Goal: Transaction & Acquisition: Purchase product/service

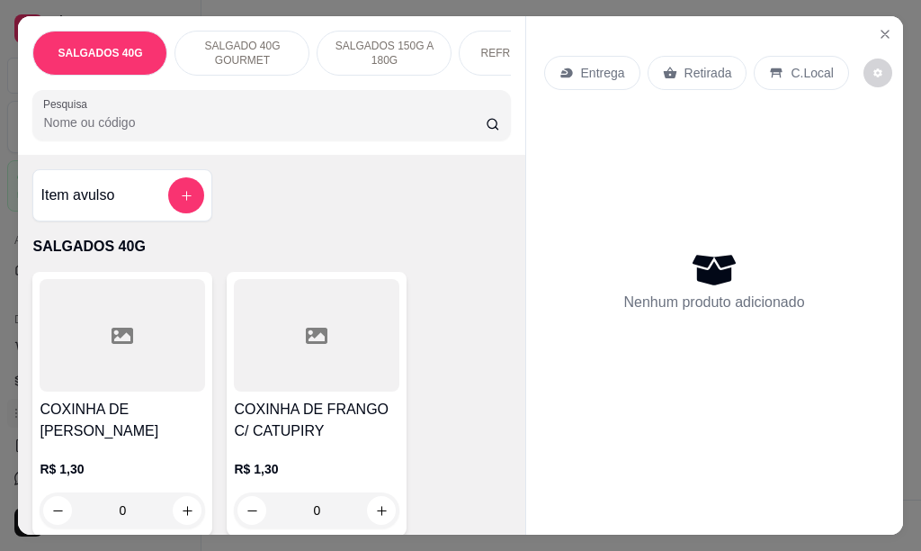
scroll to position [0, 65]
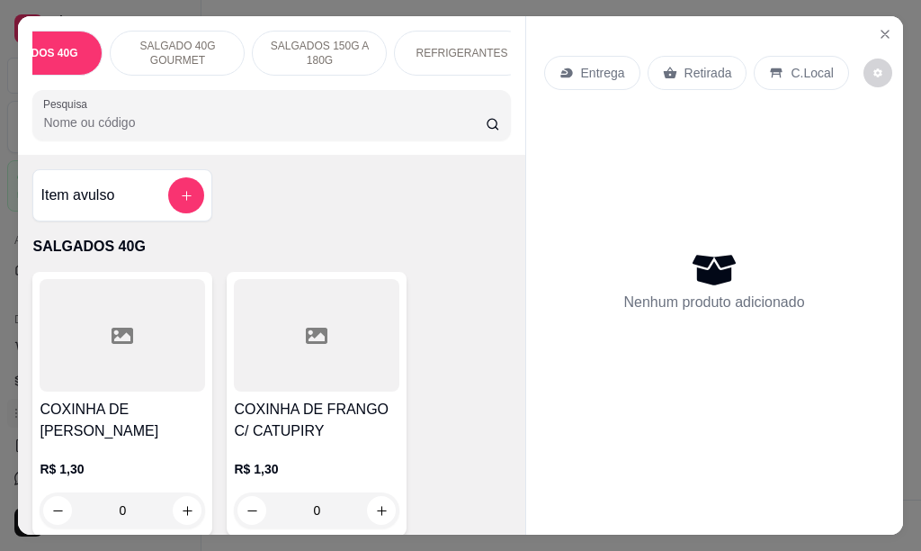
click at [121, 213] on div "Item avulso" at bounding box center [122, 195] width 164 height 36
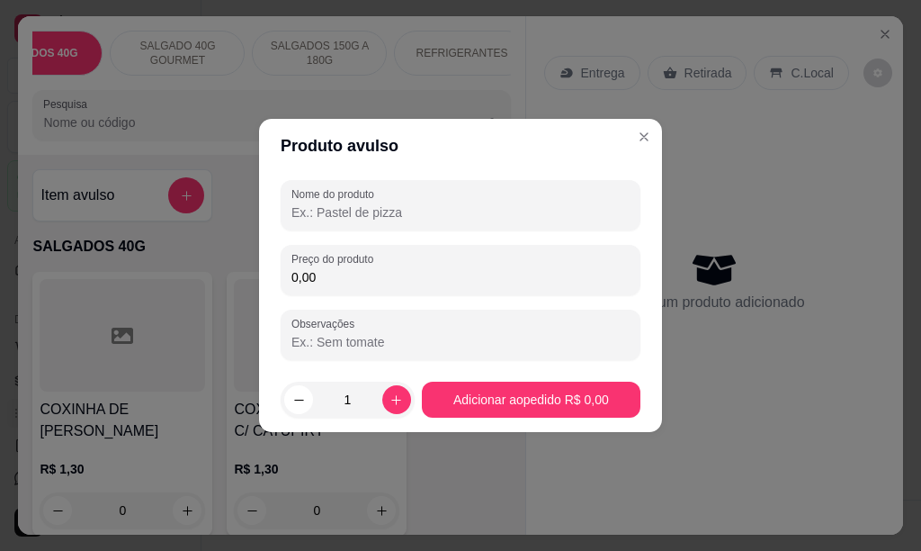
click at [361, 212] on input "Nome do produto" at bounding box center [460, 212] width 338 height 18
type input "b"
type input "BANDEIJAS SALGADOS 40G 10 UNID"
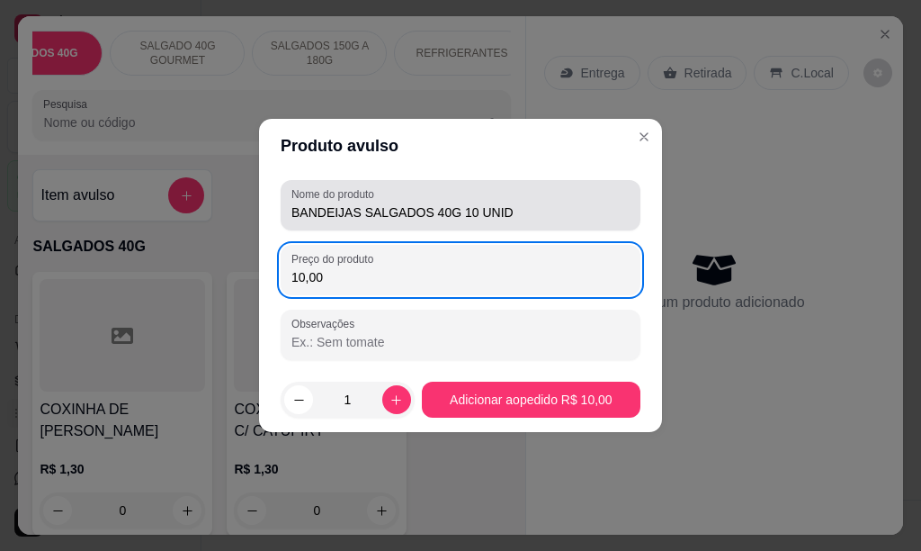
type input "10,00"
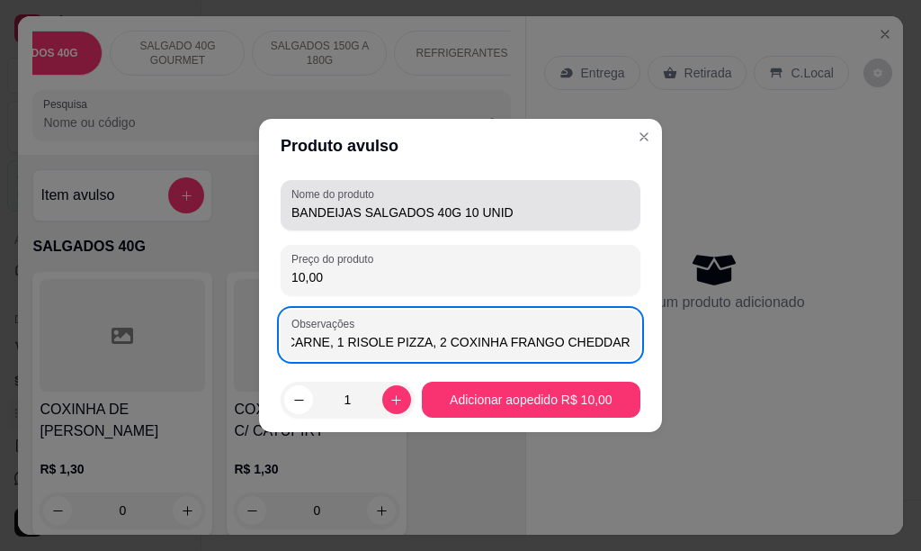
scroll to position [0, 85]
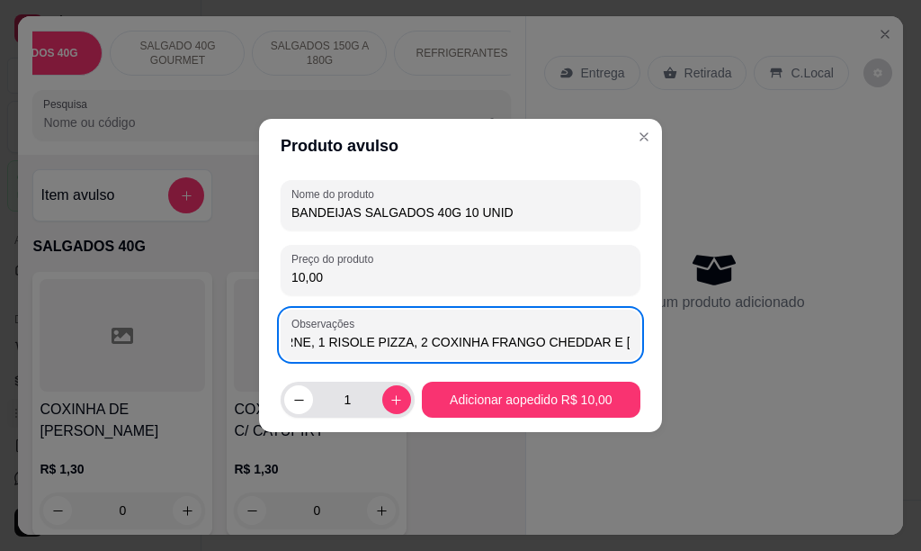
type input "1 RISOLE CARNE, 1 RISOLE PIZZA, 2 COXINHA FRANGO CHEDDAR E [PERSON_NAME]"
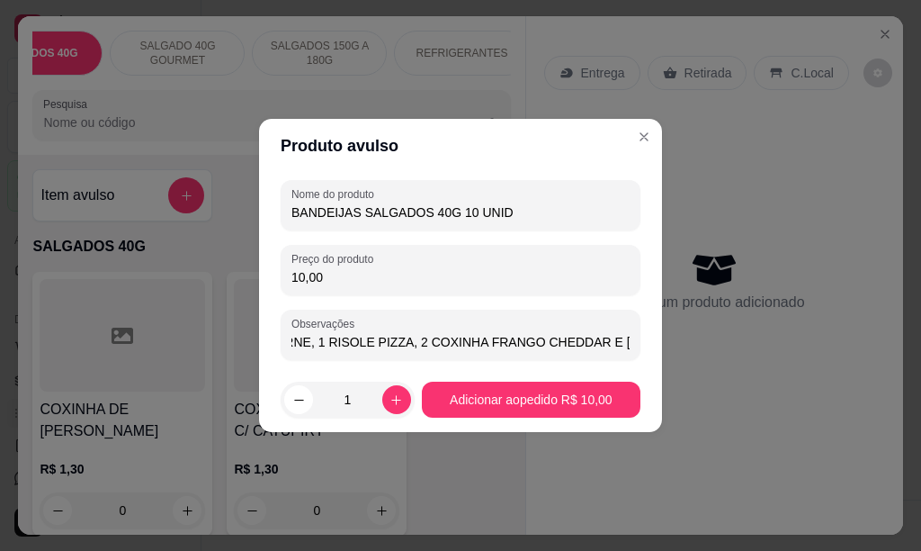
click at [352, 397] on input "1" at bounding box center [347, 399] width 69 height 36
type input "4"
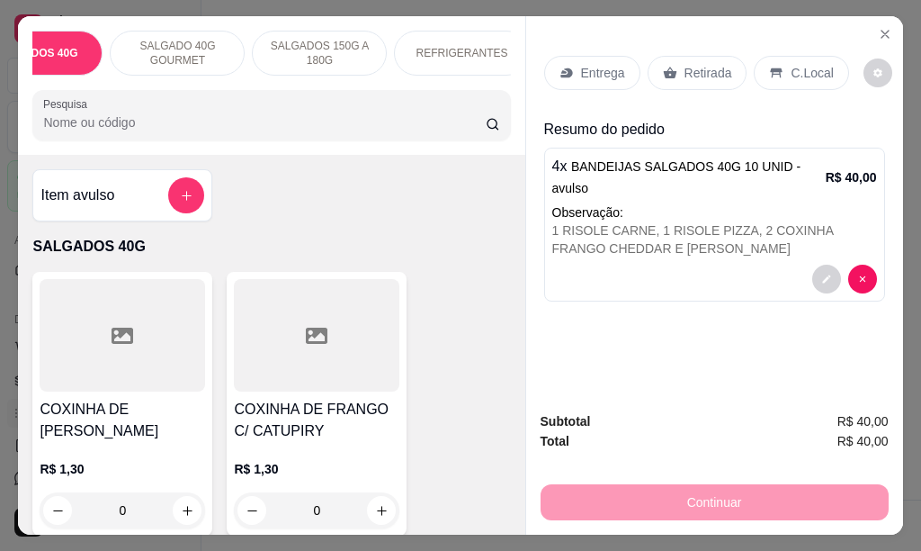
click at [581, 67] on p "Entrega" at bounding box center [603, 73] width 44 height 18
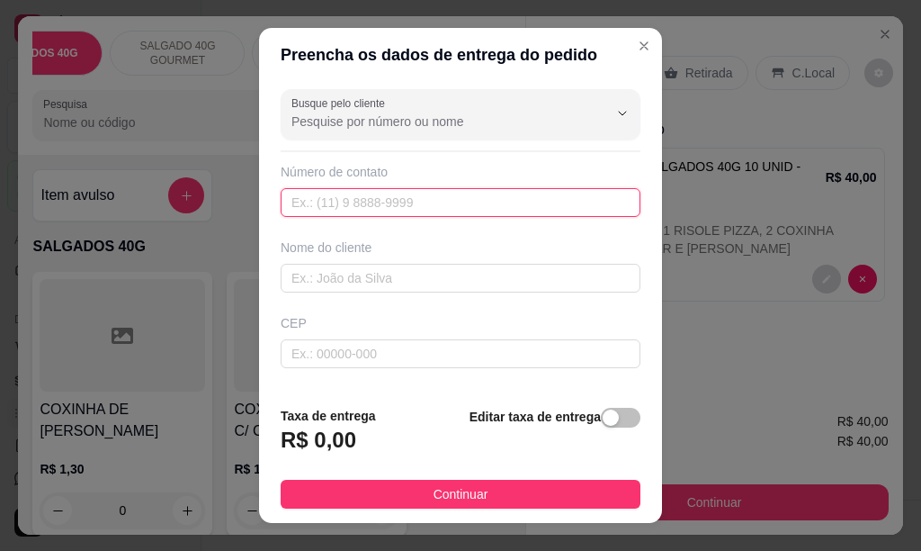
click at [377, 203] on input "text" at bounding box center [461, 202] width 360 height 29
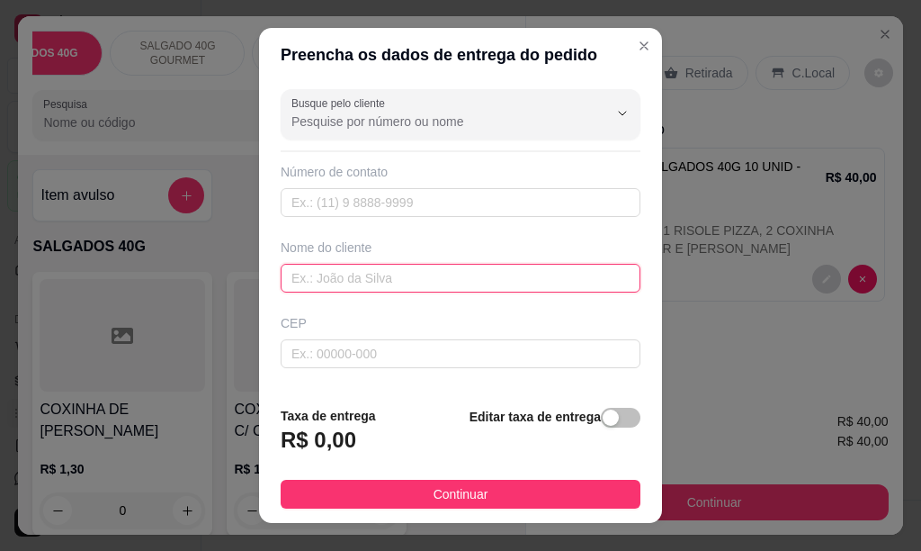
click at [317, 276] on input "text" at bounding box center [461, 278] width 360 height 29
type input "[PERSON_NAME]"
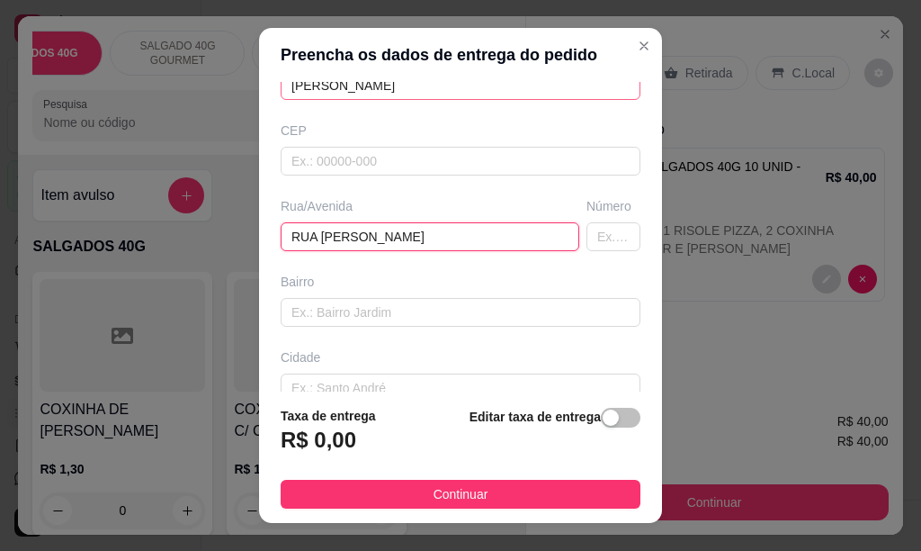
type input "RUA [PERSON_NAME]"
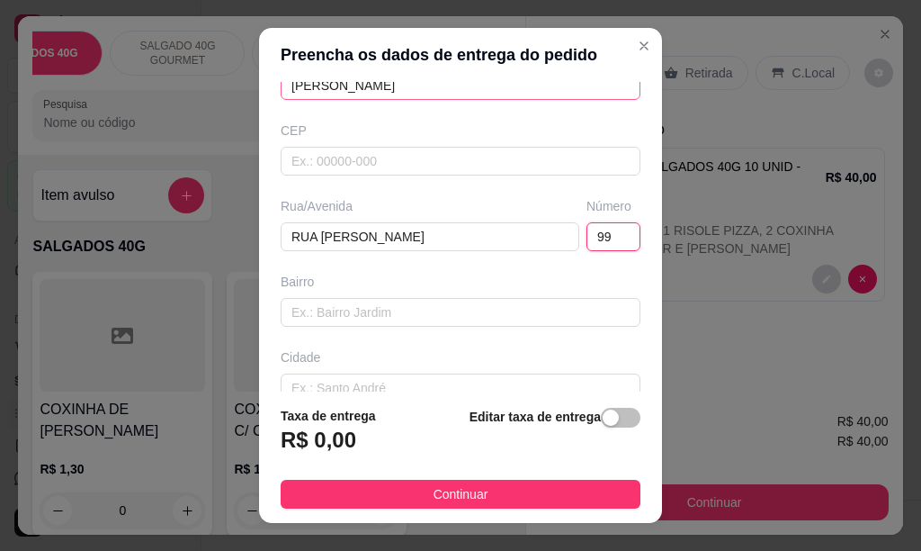
type input "99"
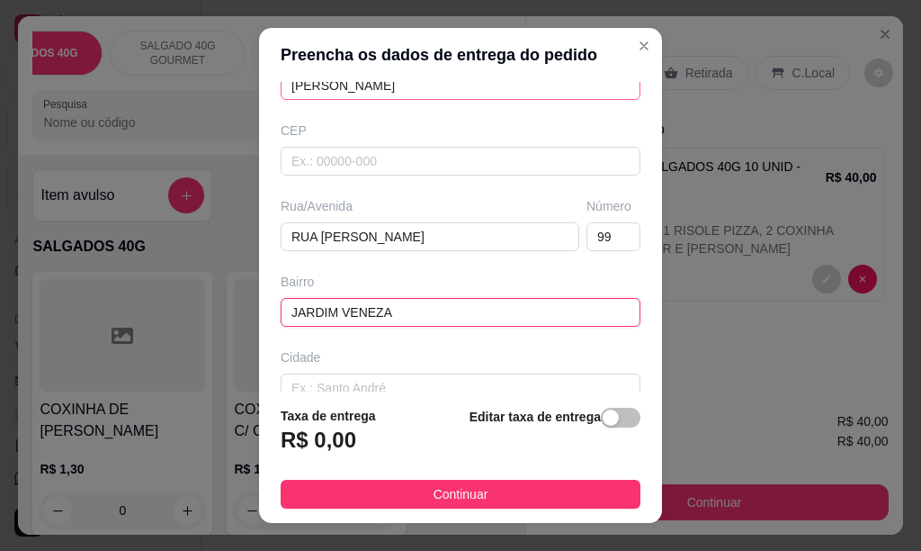
type input "JARDIM VENEZA"
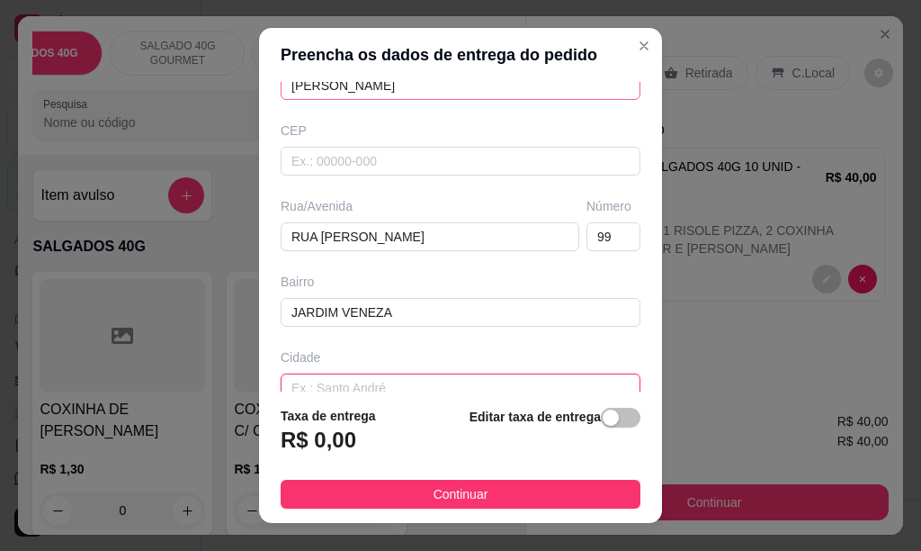
scroll to position [202, 0]
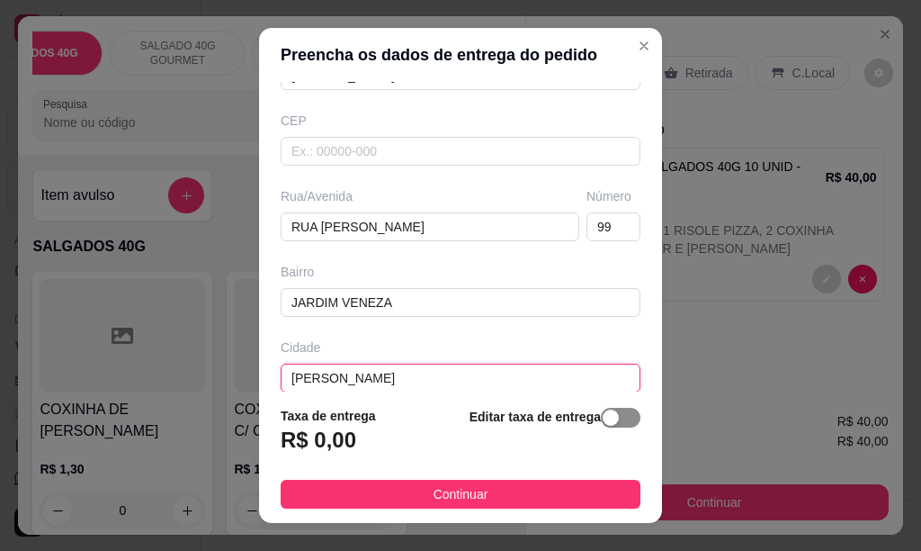
type input "[PERSON_NAME]"
click at [613, 416] on span "button" at bounding box center [621, 417] width 40 height 20
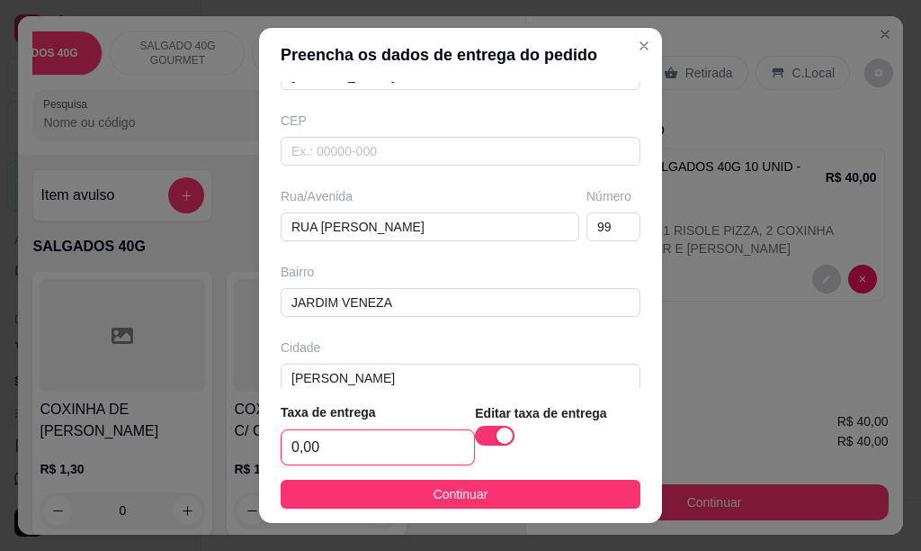
click at [333, 446] on input "0,00" at bounding box center [378, 447] width 193 height 34
type input "6,00"
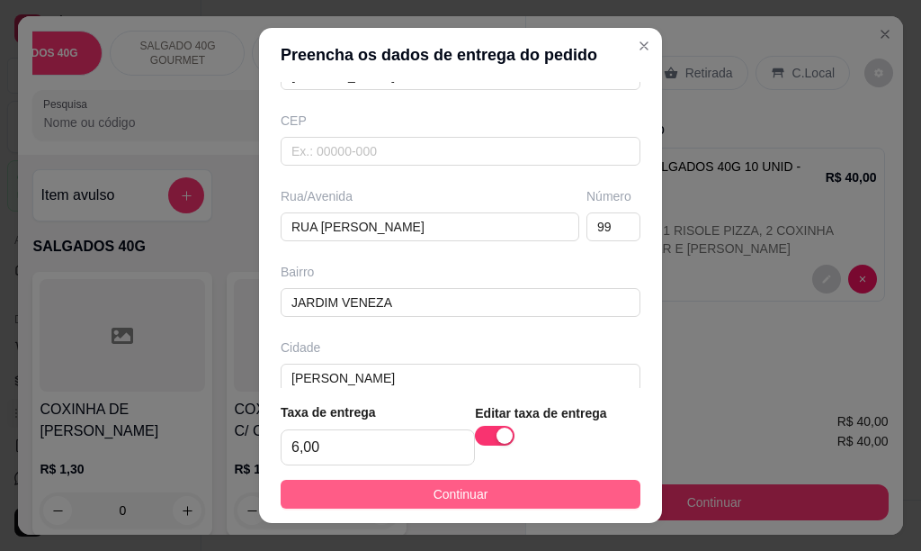
click at [407, 494] on button "Continuar" at bounding box center [461, 493] width 360 height 29
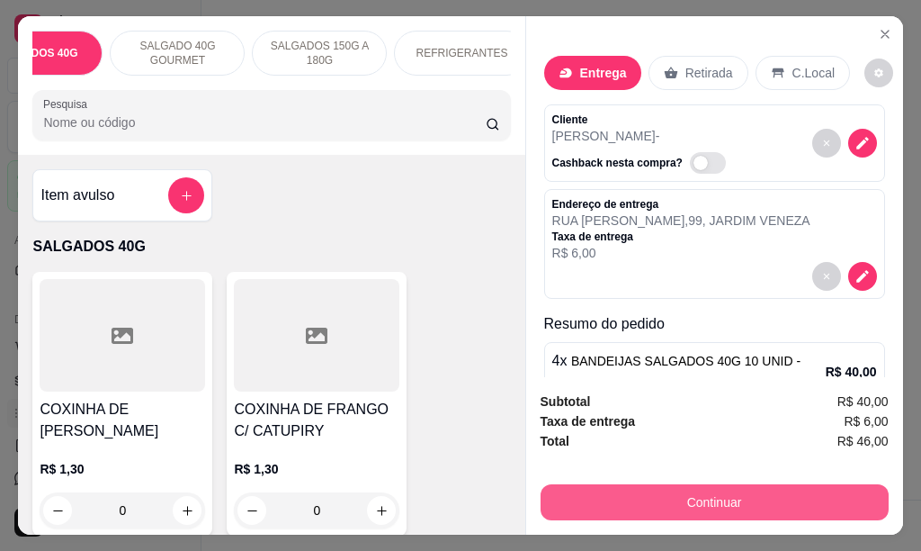
click at [643, 500] on button "Continuar" at bounding box center [715, 502] width 348 height 36
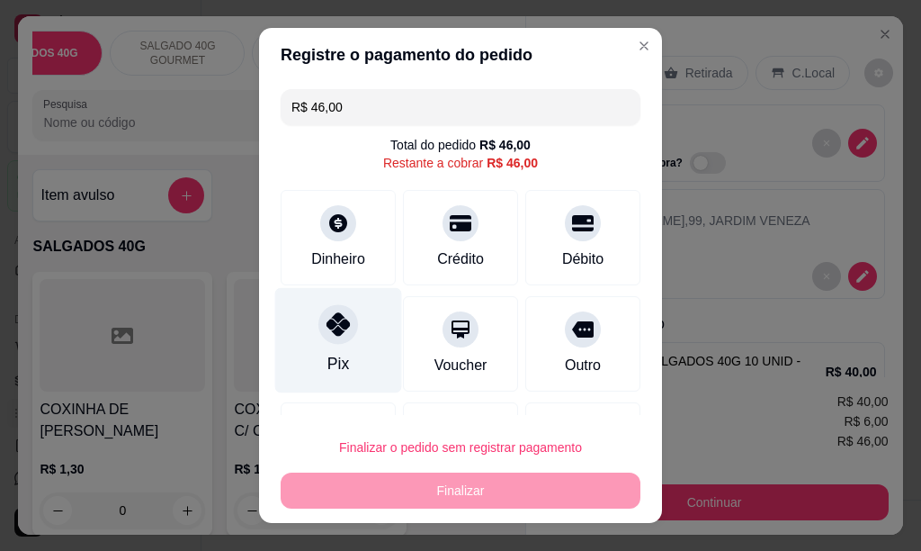
click at [340, 328] on div at bounding box center [338, 324] width 40 height 40
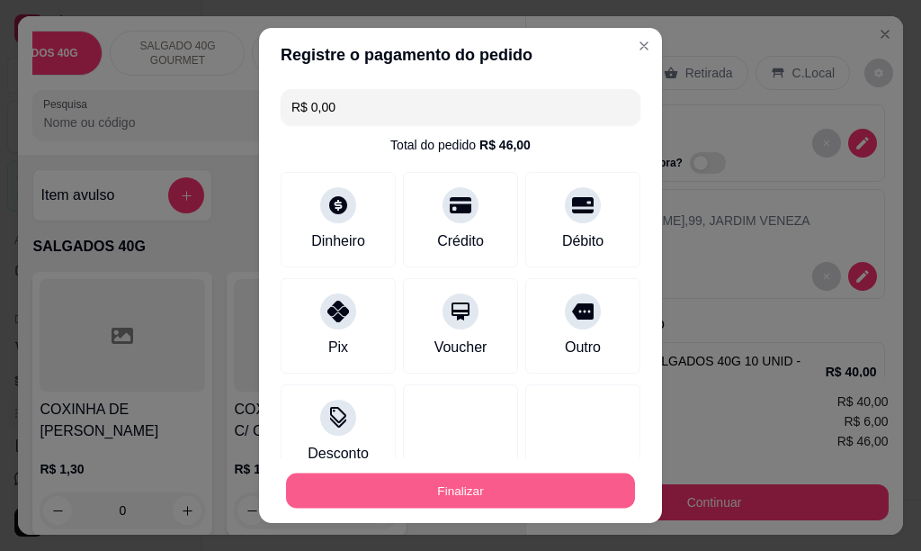
click at [467, 487] on button "Finalizar" at bounding box center [460, 490] width 349 height 35
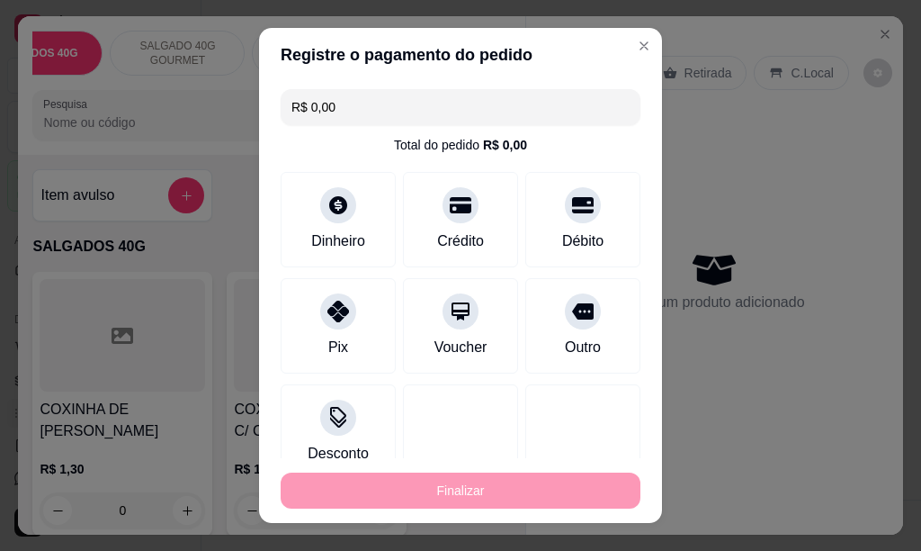
type input "-R$ 46,00"
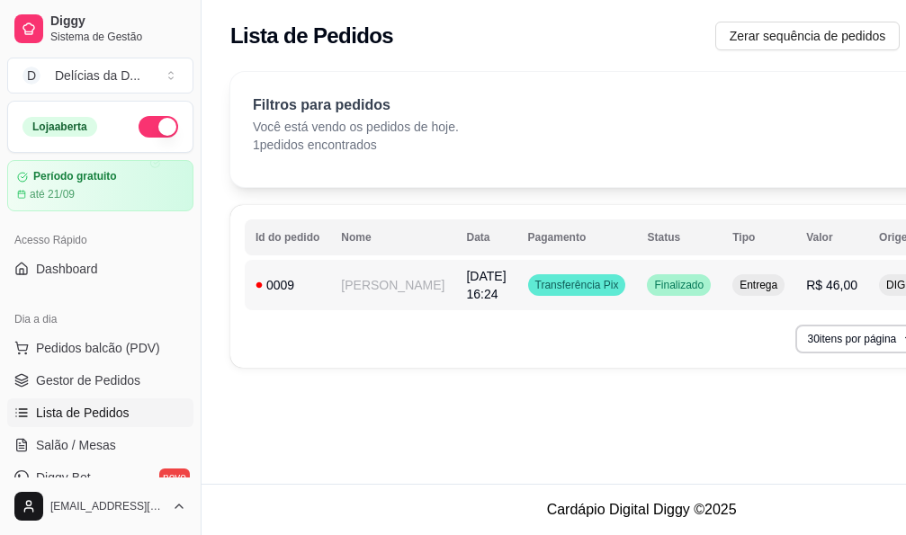
click at [547, 285] on span "Transferência Pix" at bounding box center [577, 285] width 91 height 14
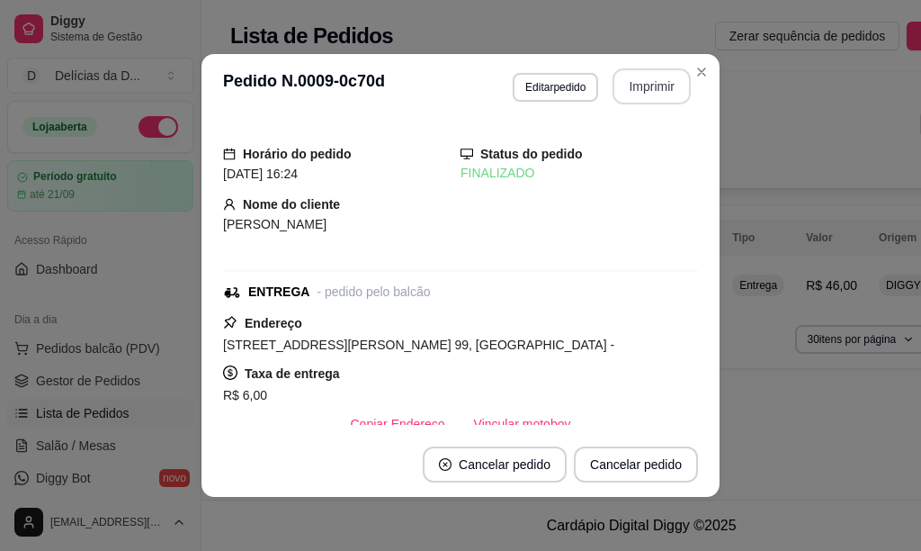
click at [642, 84] on button "Imprimir" at bounding box center [652, 86] width 78 height 36
click at [639, 94] on button "Imprimir" at bounding box center [652, 86] width 76 height 35
